Goal: Transaction & Acquisition: Purchase product/service

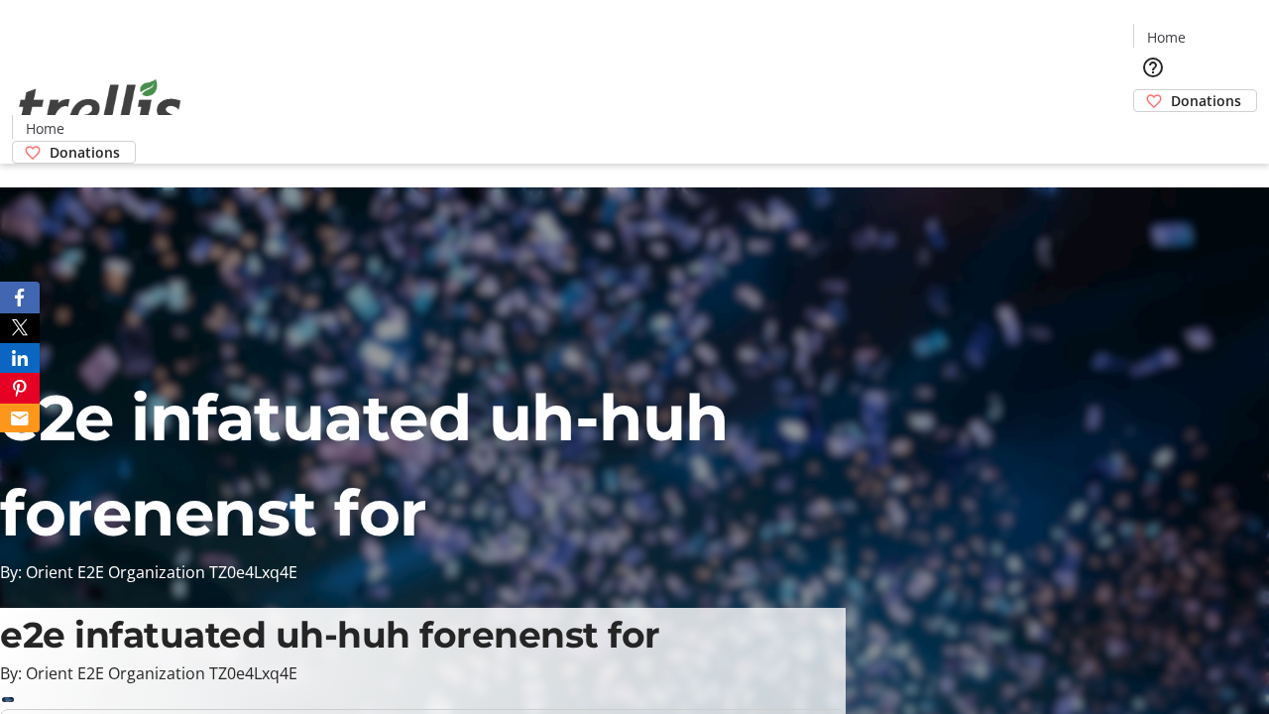
click at [1171, 90] on span "Donations" at bounding box center [1206, 100] width 70 height 21
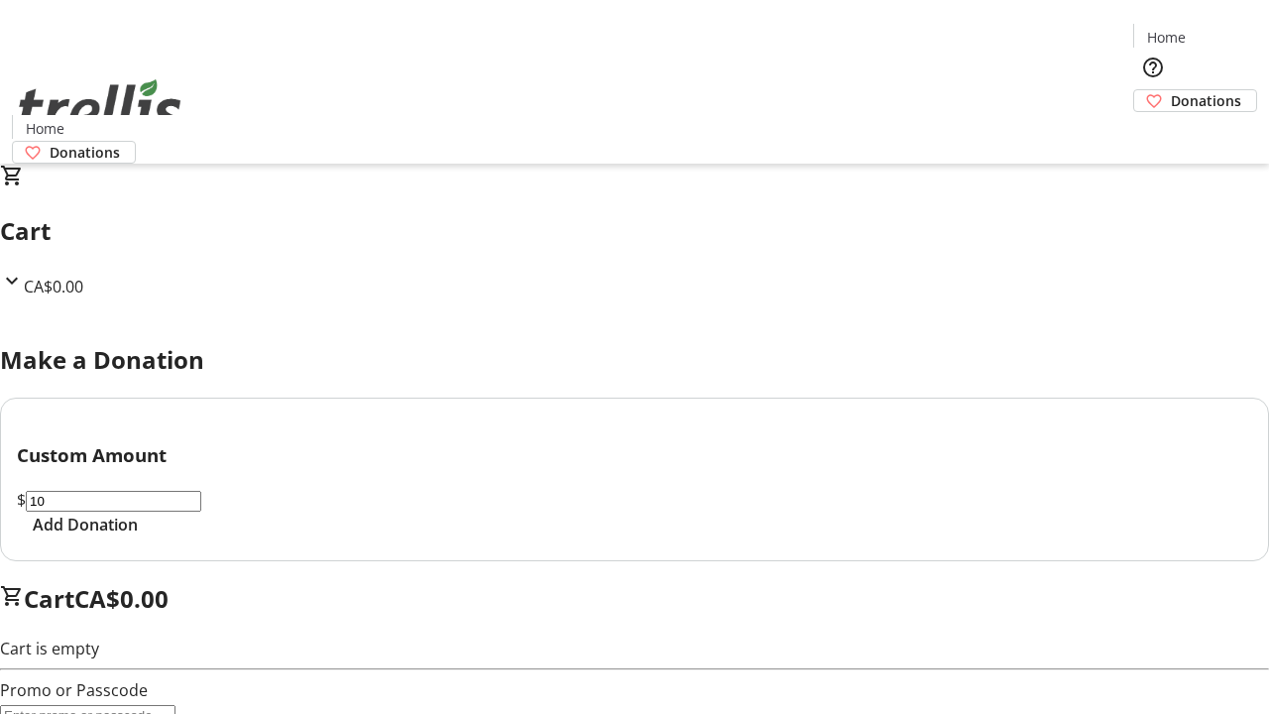
click at [138, 537] on span "Add Donation" at bounding box center [85, 525] width 105 height 24
